Goal: Information Seeking & Learning: Learn about a topic

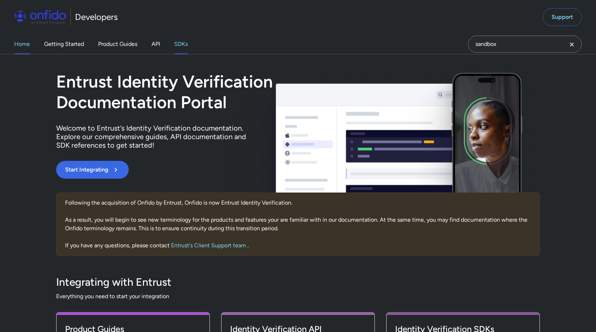
click at [180, 42] on link "SDKs" at bounding box center [181, 44] width 14 height 20
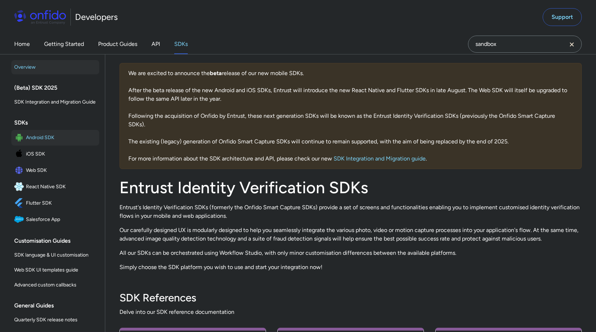
click at [43, 141] on span "Android SDK" at bounding box center [61, 138] width 70 height 10
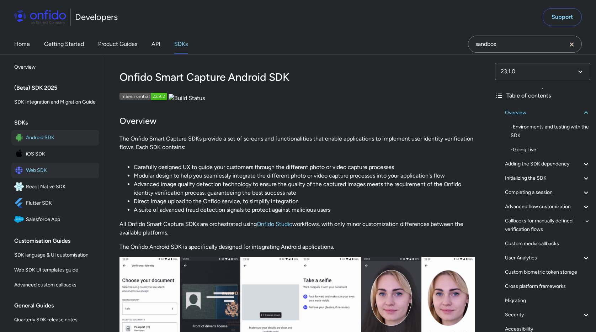
click at [39, 173] on span "Web SDK" at bounding box center [61, 170] width 70 height 10
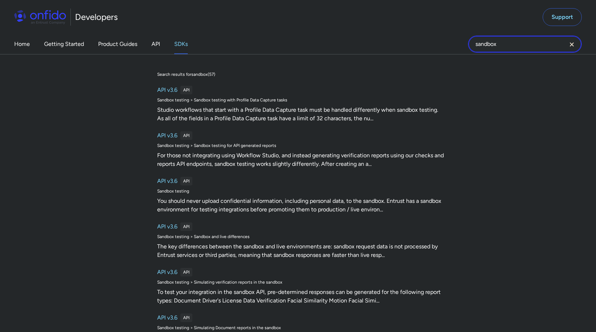
click at [518, 48] on input "sandbox" at bounding box center [525, 44] width 114 height 17
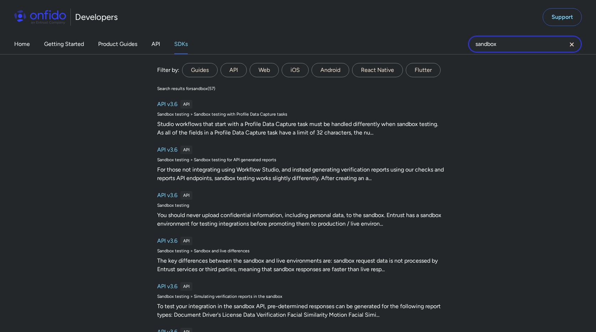
drag, startPoint x: 509, startPoint y: 46, endPoint x: 459, endPoint y: 46, distance: 50.2
click at [459, 46] on div "Home Getting Started Product Guides API SDKs sandbox sandbox Filter by: Guides …" at bounding box center [298, 44] width 596 height 20
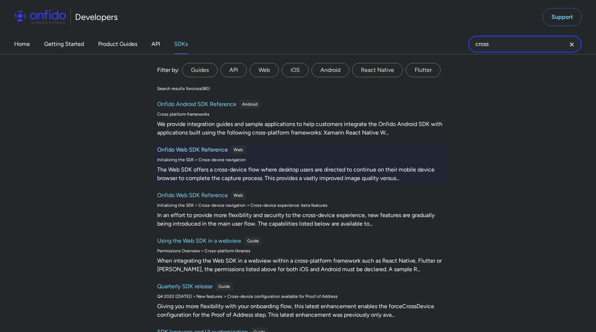
type input "cross"
click at [213, 152] on h6 "Onfido Web SDK Reference" at bounding box center [192, 150] width 71 height 9
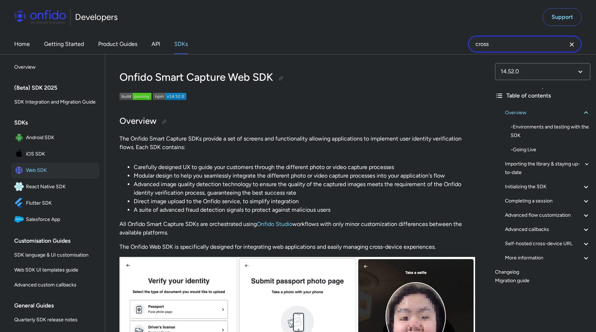
click at [506, 50] on input "cross" at bounding box center [525, 44] width 114 height 17
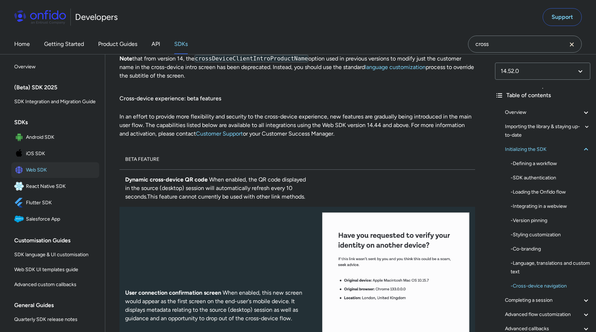
scroll to position [6108, 0]
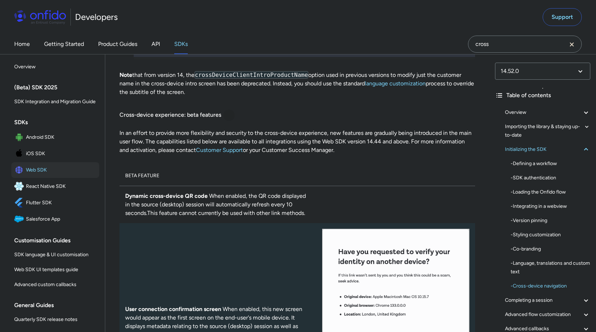
click at [230, 118] on div at bounding box center [229, 115] width 6 height 6
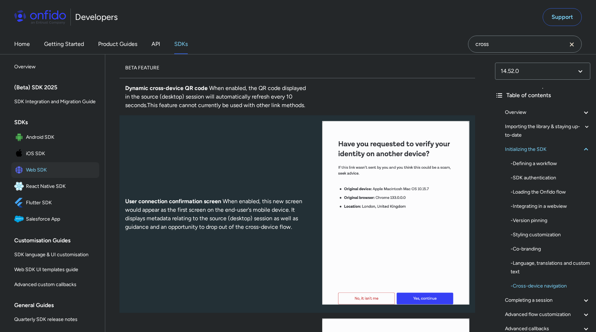
scroll to position [6207, 0]
